Goal: Transaction & Acquisition: Purchase product/service

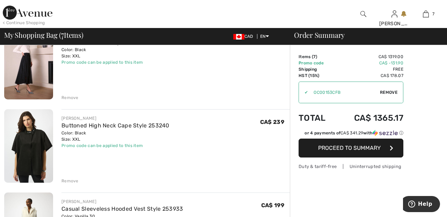
scroll to position [434, 0]
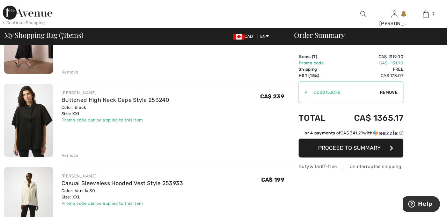
click at [66, 155] on div "Remove" at bounding box center [69, 155] width 17 height 6
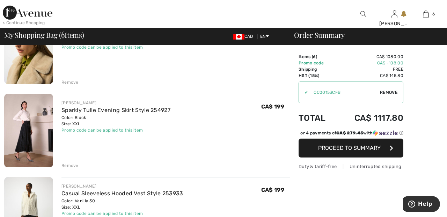
scroll to position [341, 0]
click at [70, 165] on div "Remove" at bounding box center [69, 165] width 17 height 6
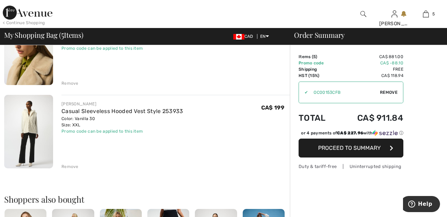
scroll to position [341, 0]
click at [72, 164] on div "Remove" at bounding box center [69, 165] width 17 height 6
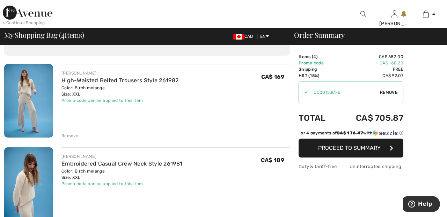
scroll to position [0, 0]
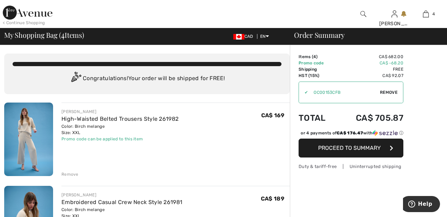
click at [34, 15] on img at bounding box center [28, 13] width 50 height 14
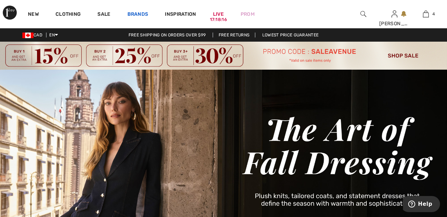
click at [138, 15] on link "Brands" at bounding box center [138, 14] width 21 height 7
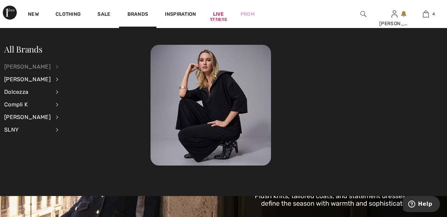
click at [51, 66] on div "[PERSON_NAME]" at bounding box center [27, 66] width 46 height 13
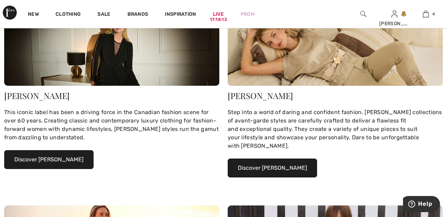
scroll to position [157, 0]
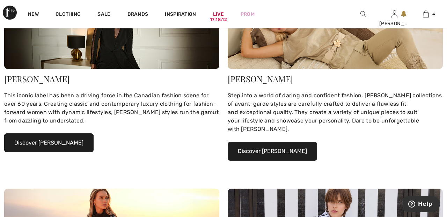
click at [73, 143] on button "Discover Joseph Ribkoff" at bounding box center [48, 142] width 89 height 19
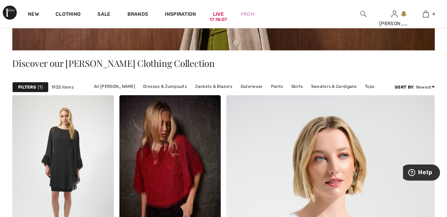
scroll to position [160, 0]
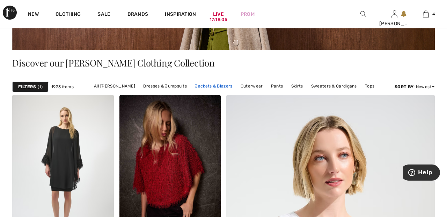
click at [214, 86] on link "Jackets & Blazers" at bounding box center [213, 85] width 44 height 9
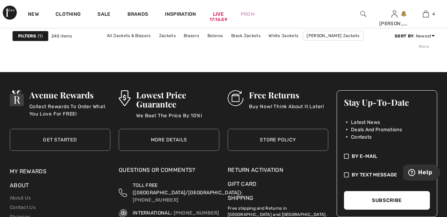
scroll to position [3102, 0]
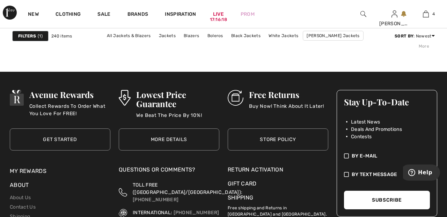
click at [343, 139] on div "By E-mail I consent to the collection and use of my personal information in com…" at bounding box center [387, 161] width 100 height 44
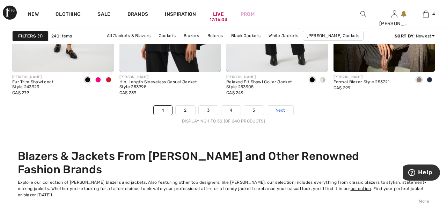
click at [283, 109] on span "Next" at bounding box center [280, 110] width 9 height 6
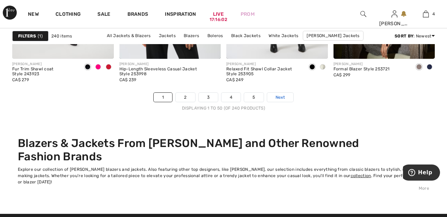
scroll to position [2981, 0]
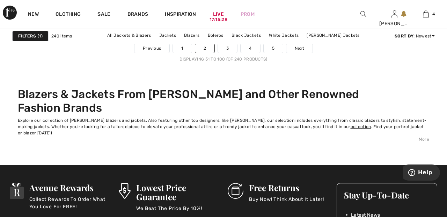
scroll to position [2979, 0]
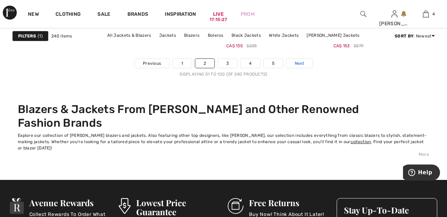
click at [306, 59] on link "Next" at bounding box center [299, 63] width 26 height 9
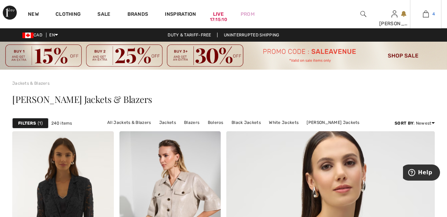
click at [428, 16] on img at bounding box center [426, 14] width 6 height 8
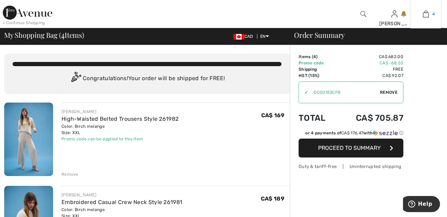
click at [428, 15] on img at bounding box center [426, 14] width 6 height 8
